Goal: Navigation & Orientation: Find specific page/section

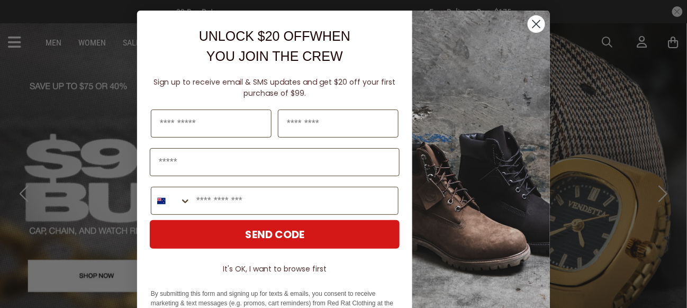
click at [534, 22] on circle "Close dialog" at bounding box center [535, 23] width 17 height 17
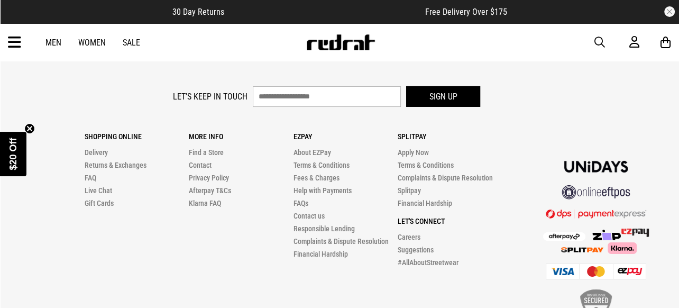
scroll to position [2791, 0]
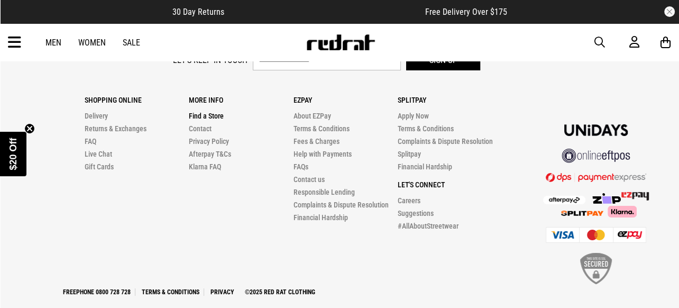
click at [200, 112] on link "Find a Store" at bounding box center [206, 116] width 35 height 8
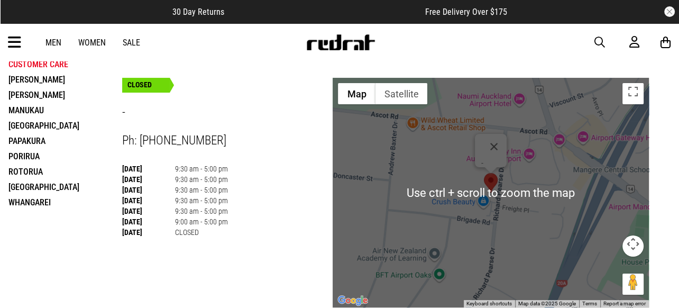
scroll to position [53, 0]
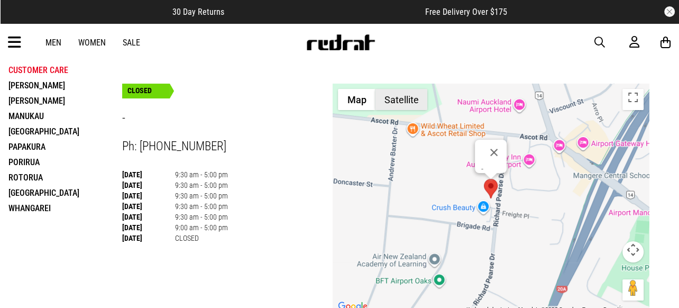
click at [397, 97] on button "Satellite" at bounding box center [401, 99] width 52 height 21
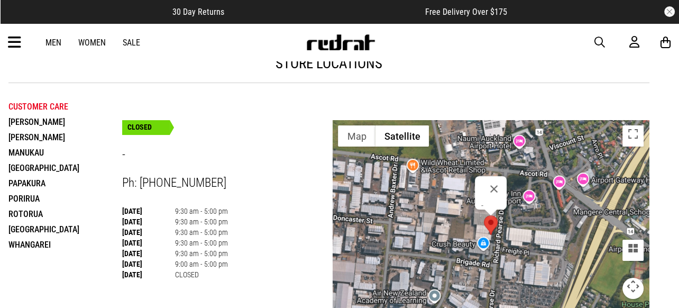
scroll to position [0, 0]
